Goal: Find contact information: Obtain details needed to contact an individual or organization

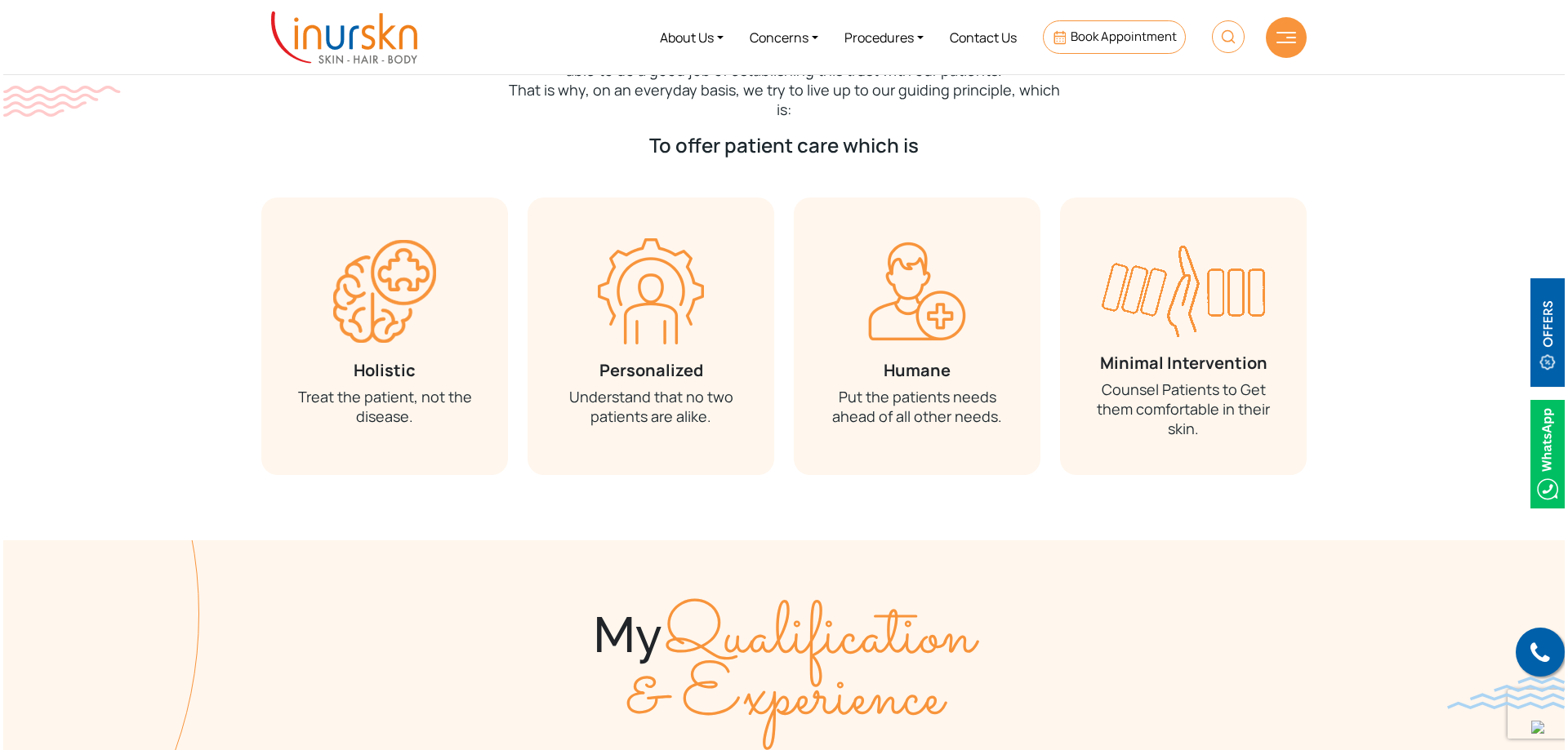
scroll to position [572, 0]
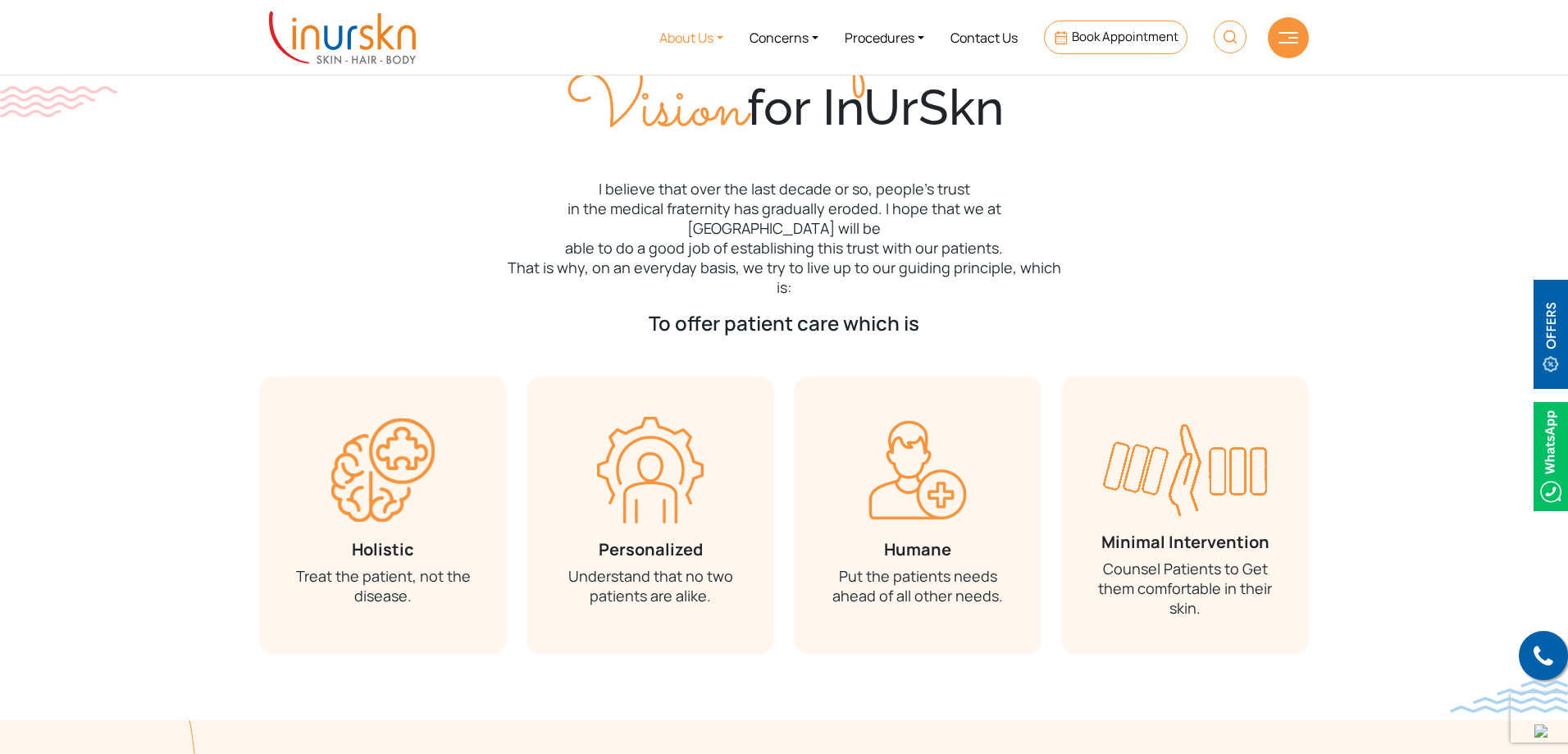
click at [681, 33] on link "About Us" at bounding box center [692, 37] width 90 height 62
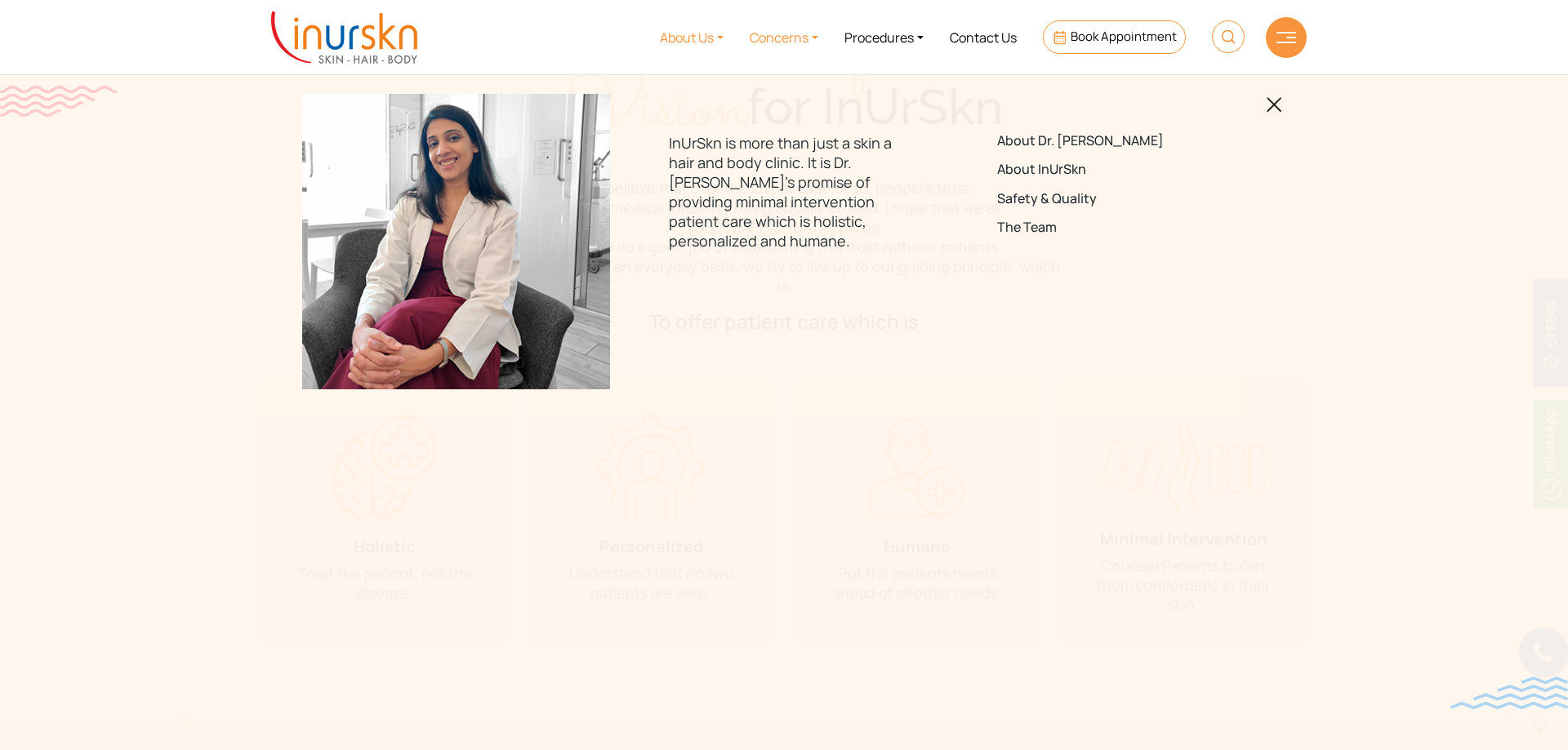
click at [791, 26] on link "Concerns" at bounding box center [784, 37] width 95 height 62
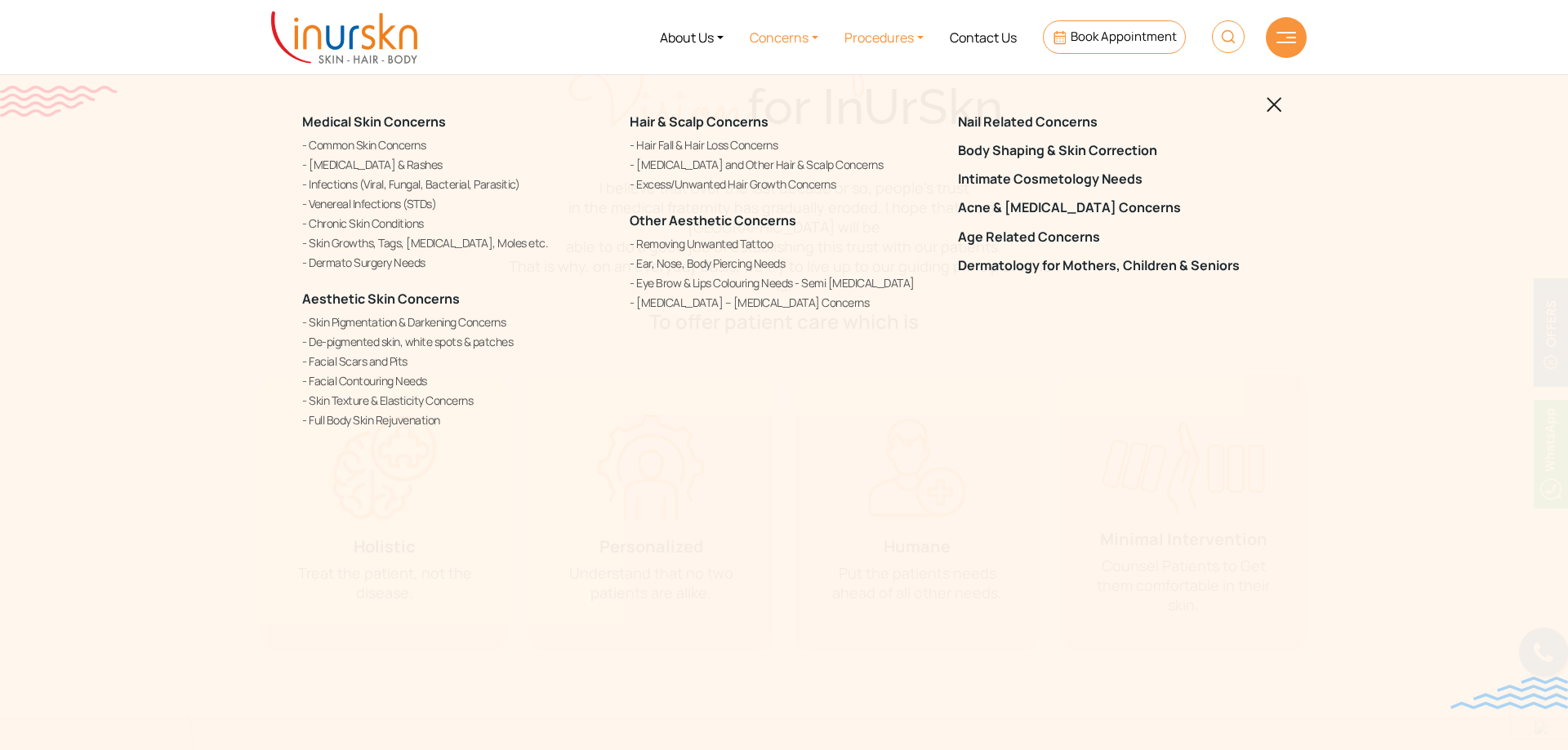
click at [872, 40] on link "Procedures" at bounding box center [884, 37] width 106 height 62
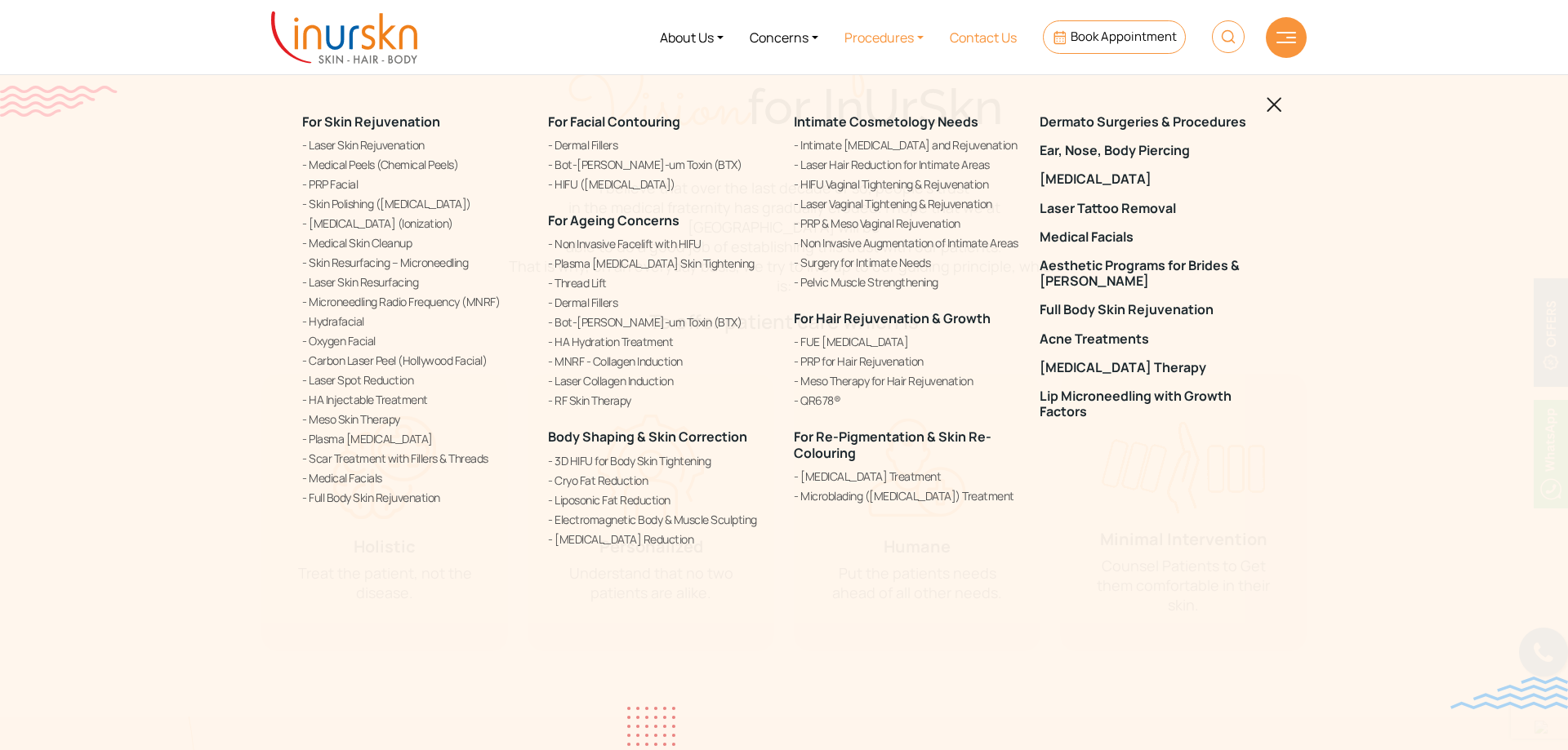
click at [972, 44] on link "Contact Us" at bounding box center [983, 37] width 93 height 62
